Goal: Task Accomplishment & Management: Manage account settings

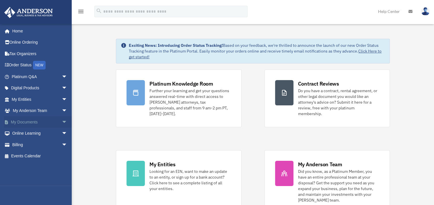
click at [26, 123] on link "My Documents arrow_drop_down" at bounding box center [40, 121] width 72 height 11
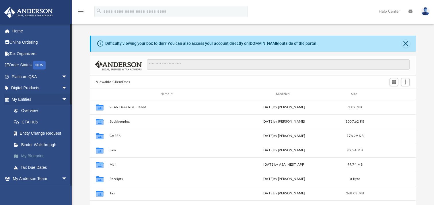
scroll to position [126, 321]
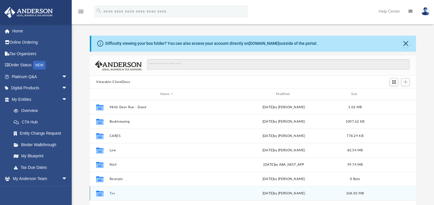
click at [113, 193] on button "Tax" at bounding box center [167, 193] width 115 height 4
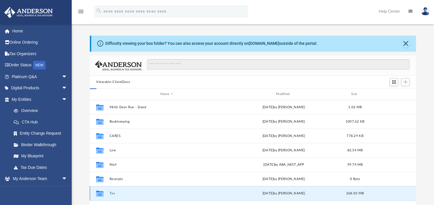
click at [113, 193] on button "Tax" at bounding box center [167, 193] width 115 height 4
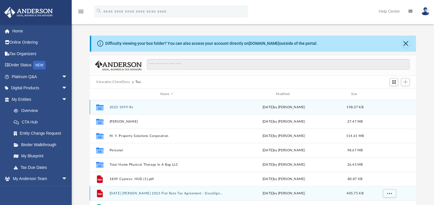
scroll to position [10, 0]
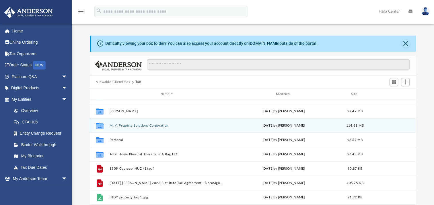
click at [139, 128] on div "Collaborated Folder M. Y. Property Solutions Corporation Wed Sep 24 2025 by Val…" at bounding box center [253, 125] width 326 height 14
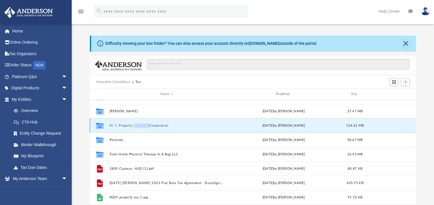
click at [139, 128] on div "Collaborated Folder M. Y. Property Solutions Corporation Wed Sep 24 2025 by Val…" at bounding box center [253, 125] width 326 height 14
drag, startPoint x: 139, startPoint y: 128, endPoint x: 121, endPoint y: 128, distance: 18.4
click at [121, 128] on div "Collaborated Folder M. Y. Property Solutions Corporation Wed Sep 24 2025 by Val…" at bounding box center [253, 125] width 326 height 14
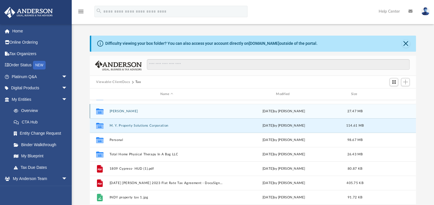
drag, startPoint x: 121, startPoint y: 128, endPoint x: 182, endPoint y: 108, distance: 64.2
click at [182, 108] on div "Collaborated Folder Emeruwa, Hilda Tue Sep 16 2025 by Veronica Escobar Torres 2…" at bounding box center [253, 111] width 326 height 14
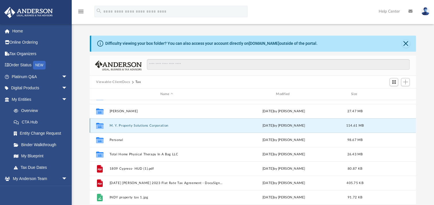
click at [151, 125] on button "M. Y. Property Solutions Corporation" at bounding box center [167, 126] width 115 height 4
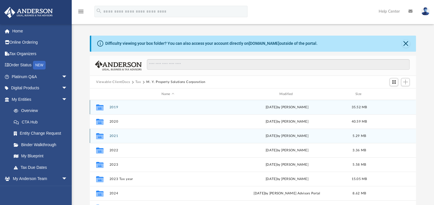
scroll to position [0, 0]
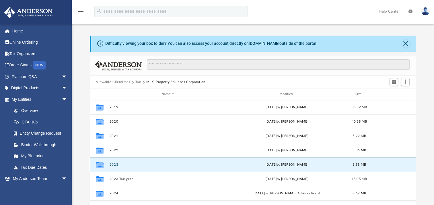
click at [115, 165] on button "2023" at bounding box center [168, 165] width 117 height 4
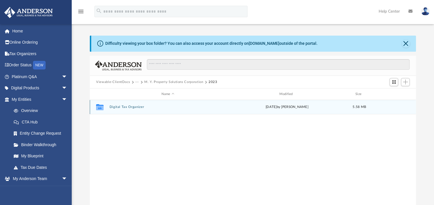
click at [130, 109] on div "Collaborated Folder Digital Tax Organizer Wed Sep 24 2025 by Valeria Campos 5.5…" at bounding box center [253, 107] width 326 height 14
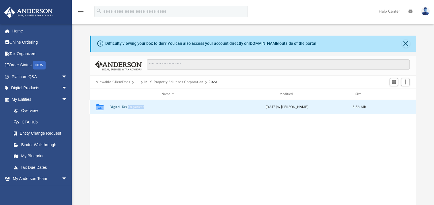
click at [130, 109] on div "Collaborated Folder Digital Tax Organizer Wed Sep 24 2025 by Valeria Campos 5.5…" at bounding box center [253, 107] width 326 height 14
click at [405, 82] on span "Add" at bounding box center [405, 81] width 5 height 5
click at [391, 93] on li "Upload" at bounding box center [397, 93] width 18 height 6
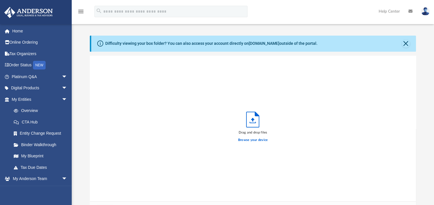
scroll to position [141, 321]
click at [255, 139] on label "Browse your device" at bounding box center [253, 139] width 30 height 5
click at [0, 0] on input "Browse your device" at bounding box center [0, 0] width 0 height 0
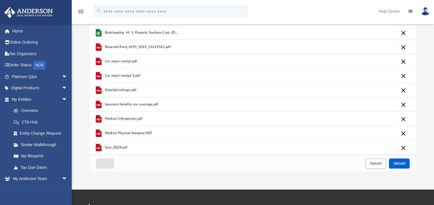
scroll to position [133, 0]
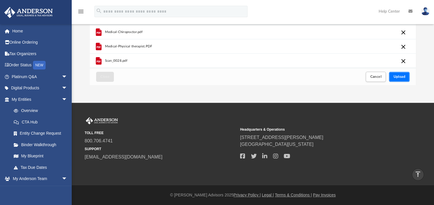
click at [398, 75] on span "Upload" at bounding box center [399, 76] width 12 height 3
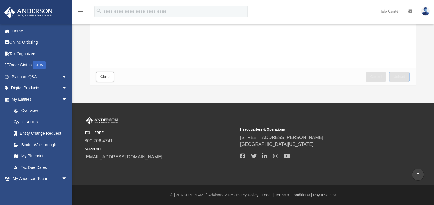
scroll to position [0, 0]
click at [107, 77] on span "Close" at bounding box center [104, 76] width 9 height 3
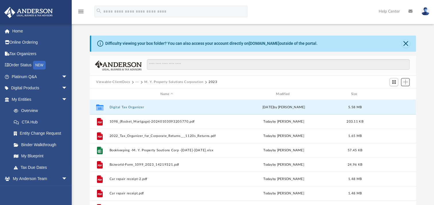
click at [404, 83] on span "Add" at bounding box center [405, 81] width 5 height 5
click at [391, 103] on li "New Folder" at bounding box center [397, 103] width 18 height 6
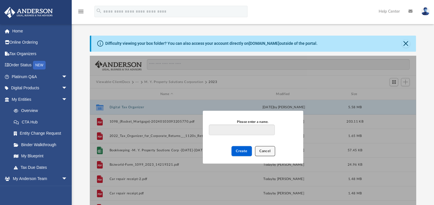
click at [265, 151] on span "Cancel" at bounding box center [264, 150] width 11 height 3
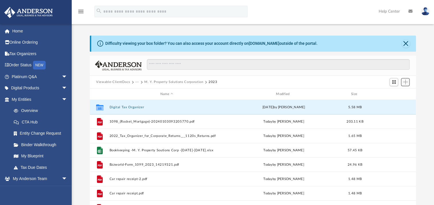
click at [405, 82] on span "Add" at bounding box center [405, 81] width 5 height 5
click at [392, 94] on li "Upload" at bounding box center [397, 93] width 18 height 6
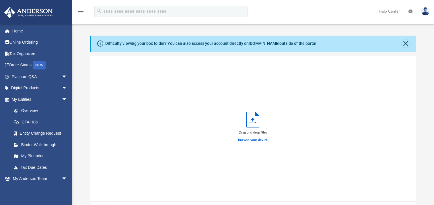
scroll to position [141, 321]
click at [255, 140] on label "Browse your device" at bounding box center [253, 139] width 30 height 5
click at [0, 0] on input "Browse your device" at bounding box center [0, 0] width 0 height 0
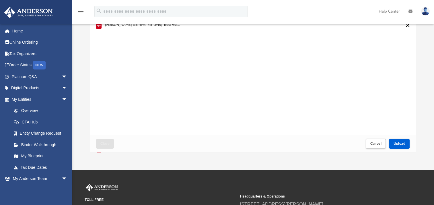
scroll to position [133, 0]
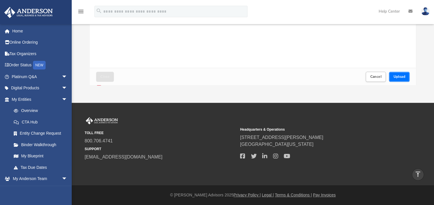
click at [402, 76] on span "Upload" at bounding box center [399, 76] width 12 height 3
click at [108, 76] on span "Close" at bounding box center [104, 76] width 9 height 3
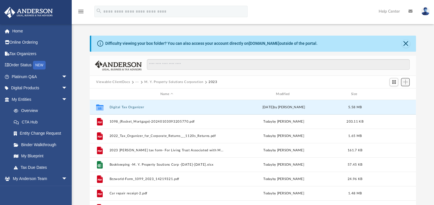
click at [405, 84] on span "Add" at bounding box center [405, 81] width 5 height 5
click at [392, 95] on li "Upload" at bounding box center [397, 93] width 18 height 6
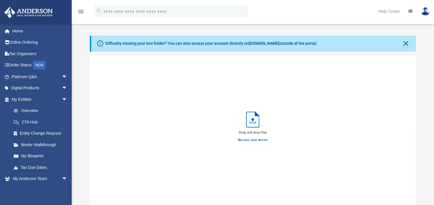
scroll to position [141, 321]
click at [251, 140] on label "Browse your device" at bounding box center [253, 139] width 30 height 5
click at [0, 0] on input "Browse your device" at bounding box center [0, 0] width 0 height 0
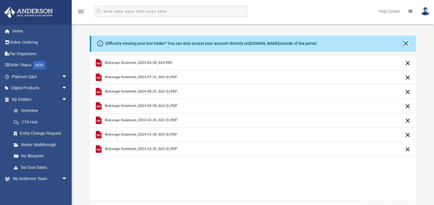
click at [405, 43] on button "Close" at bounding box center [406, 44] width 8 height 8
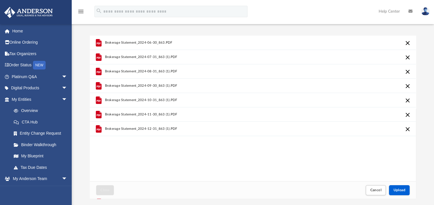
click at [405, 41] on button "Cancel this upload" at bounding box center [407, 43] width 7 height 7
click at [408, 42] on button "Cancel this upload" at bounding box center [407, 43] width 7 height 7
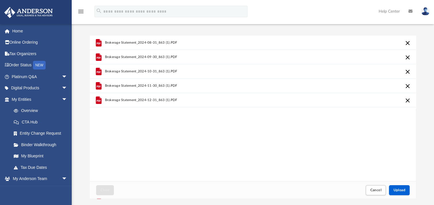
click at [407, 44] on div "Cancel this upload" at bounding box center [389, 47] width 43 height 9
click at [408, 57] on button "Cancel this upload" at bounding box center [407, 57] width 7 height 7
click at [408, 73] on button "Cancel this upload" at bounding box center [407, 71] width 7 height 7
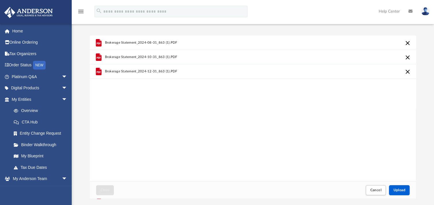
click at [406, 44] on button "Cancel this upload" at bounding box center [407, 43] width 7 height 7
click at [408, 43] on button "Cancel this upload" at bounding box center [407, 43] width 7 height 7
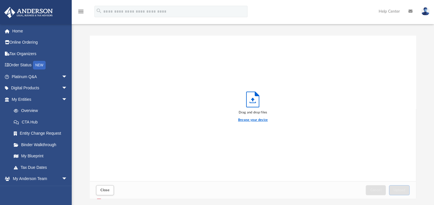
click at [247, 119] on label "Browse your device" at bounding box center [253, 119] width 30 height 5
click at [0, 0] on input "Browse your device" at bounding box center [0, 0] width 0 height 0
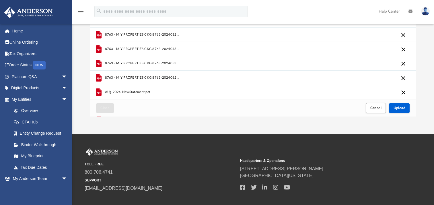
scroll to position [83, 0]
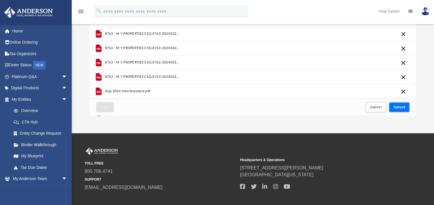
click at [396, 105] on span "Upload" at bounding box center [399, 106] width 12 height 3
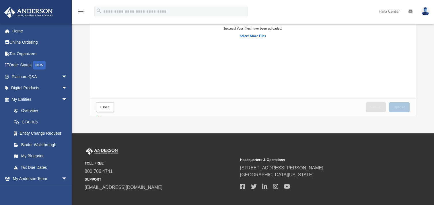
scroll to position [0, 0]
click at [102, 108] on span "Close" at bounding box center [104, 106] width 9 height 3
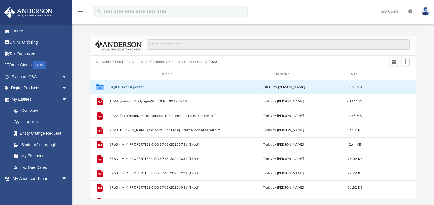
click at [424, 12] on img at bounding box center [425, 11] width 9 height 8
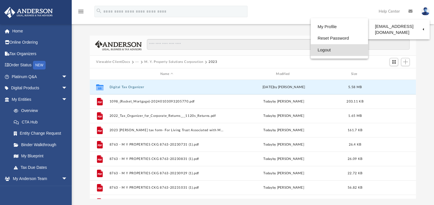
click at [324, 50] on link "Logout" at bounding box center [339, 50] width 57 height 12
